Goal: Information Seeking & Learning: Understand process/instructions

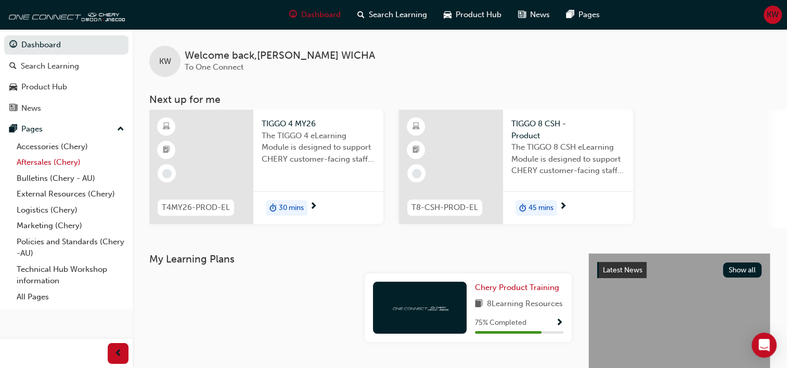
click at [43, 159] on link "Aftersales (Chery)" at bounding box center [70, 162] width 116 height 16
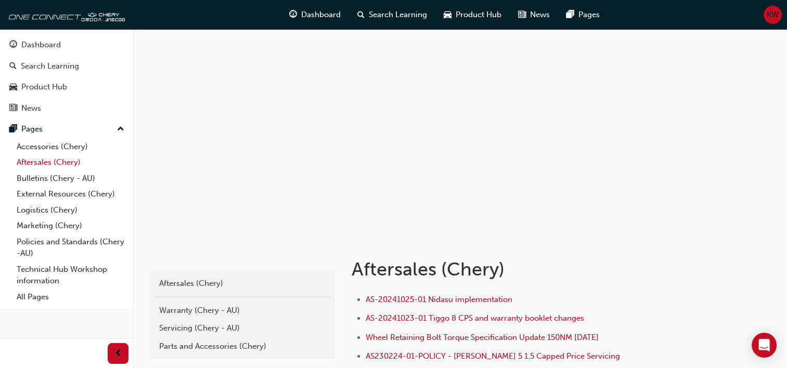
click at [50, 163] on link "Aftersales (Chery)" at bounding box center [70, 162] width 116 height 16
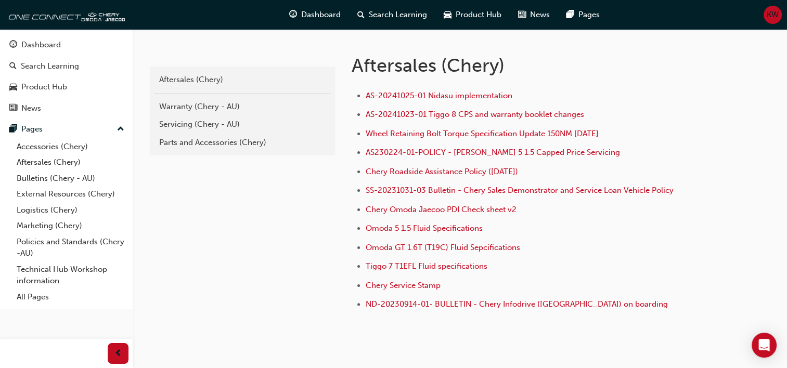
scroll to position [208, 0]
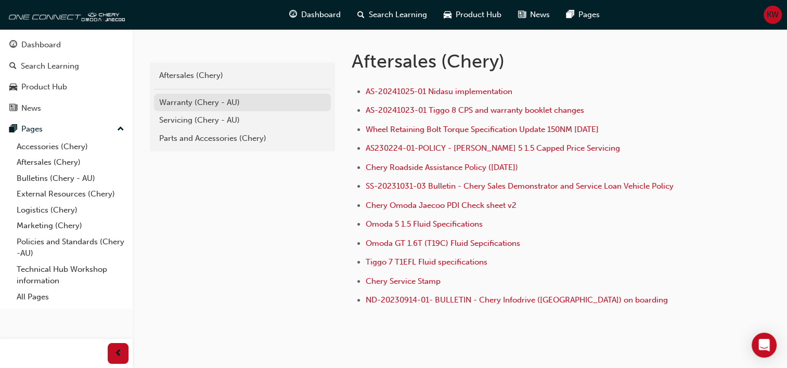
click at [192, 104] on div "Warranty (Chery - AU)" at bounding box center [242, 103] width 166 height 12
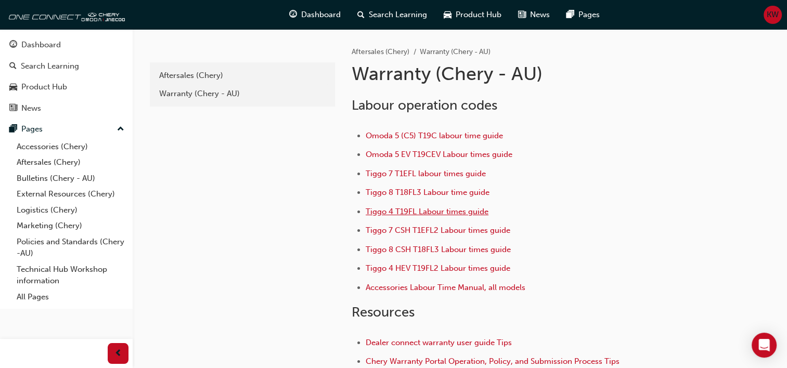
click at [414, 209] on span "Tiggo 4 T19FL Labour times guide" at bounding box center [426, 211] width 123 height 9
